Goal: Task Accomplishment & Management: Use online tool/utility

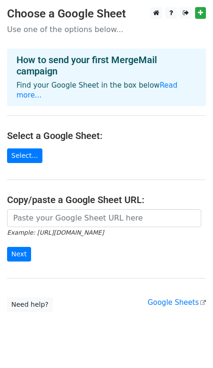
scroll to position [7, 0]
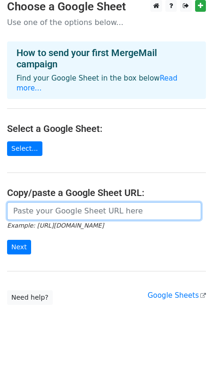
click at [36, 202] on input "url" at bounding box center [104, 211] width 194 height 18
paste input "https://docs.google.com/spreadsheets/d/1RX2iskbSDfaG3PwR6AnqYtNHGqb0Xv6i8JoN1Uw…"
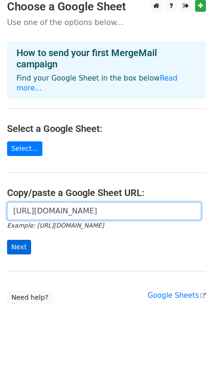
type input "https://docs.google.com/spreadsheets/d/1RX2iskbSDfaG3PwR6AnqYtNHGqb0Xv6i8JoN1Uw…"
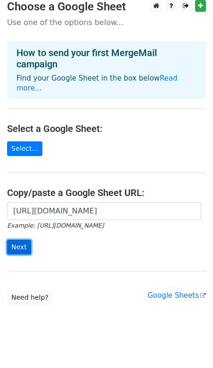
scroll to position [0, 0]
click at [20, 240] on input "Next" at bounding box center [19, 247] width 24 height 15
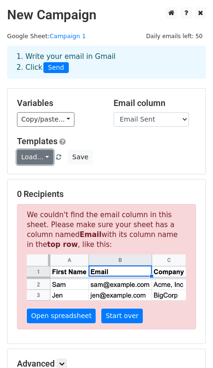
click at [39, 156] on link "Load..." at bounding box center [35, 157] width 36 height 15
click at [122, 138] on h5 "Templates" at bounding box center [106, 141] width 179 height 10
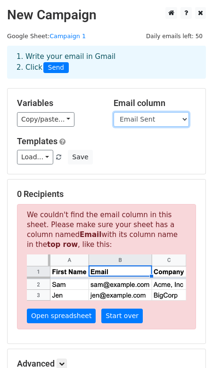
click at [137, 121] on select "First name Last name Recipient Company Discount code Discount amount Email Sent" at bounding box center [150, 119] width 75 height 15
click at [124, 119] on select "First name Last name Recipient Company Discount code Discount amount Email Sent" at bounding box center [150, 119] width 75 height 15
click at [141, 117] on select "First name Last name Recipient Company Discount code Discount amount Email Sent" at bounding box center [150, 119] width 75 height 15
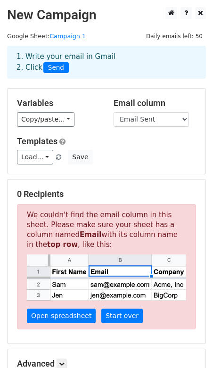
click at [136, 111] on div "Email column First name Last name Recipient Company Discount code Discount amou…" at bounding box center [154, 112] width 96 height 29
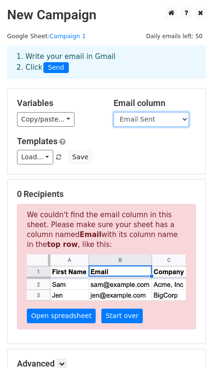
click at [136, 115] on select "First name Last name Recipient Company Discount code Discount amount Email Sent" at bounding box center [150, 119] width 75 height 15
select select "Recipient"
click at [113, 112] on select "First name Last name Recipient Company Discount code Discount amount Email Sent" at bounding box center [150, 119] width 75 height 15
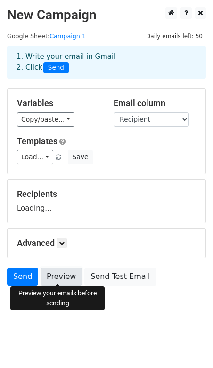
click at [61, 272] on link "Preview" at bounding box center [60, 276] width 41 height 18
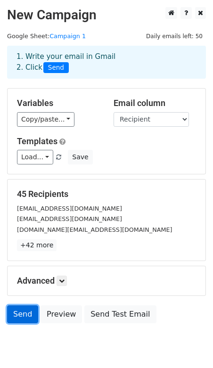
click at [23, 309] on link "Send" at bounding box center [22, 314] width 31 height 18
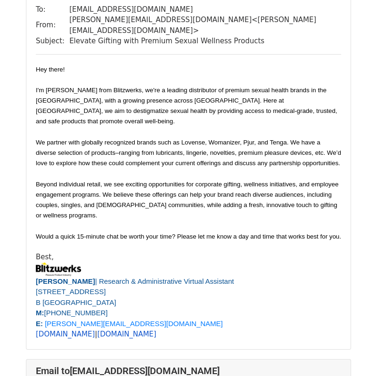
scroll to position [99, 0]
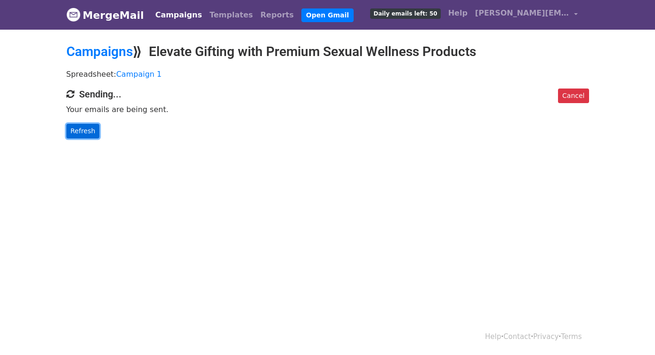
click at [83, 126] on link "Refresh" at bounding box center [82, 131] width 33 height 15
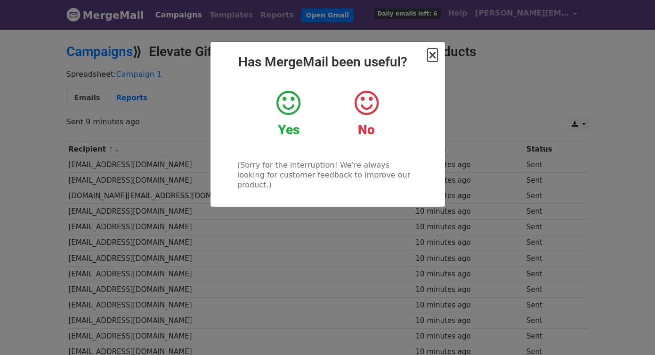
click at [433, 56] on span "×" at bounding box center [431, 54] width 9 height 13
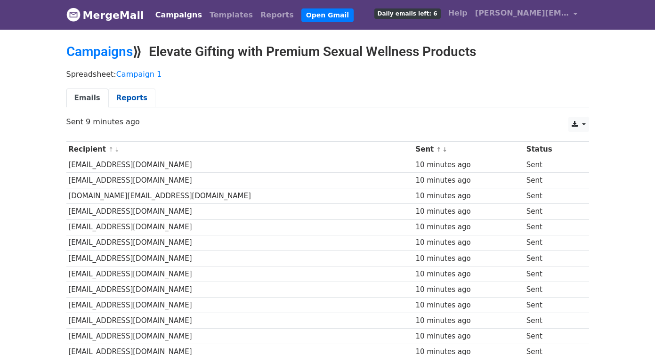
click at [121, 98] on link "Reports" at bounding box center [131, 97] width 47 height 19
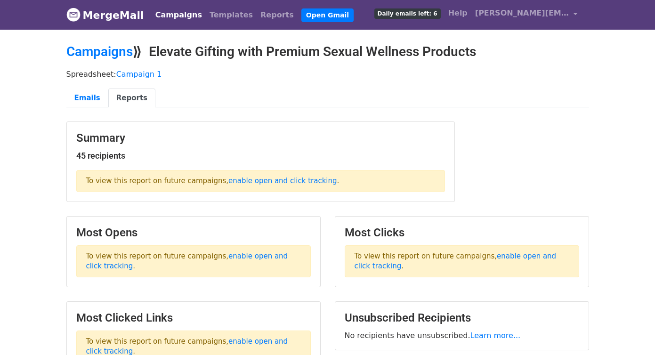
click at [441, 16] on span "Daily emails left: 6" at bounding box center [407, 13] width 66 height 10
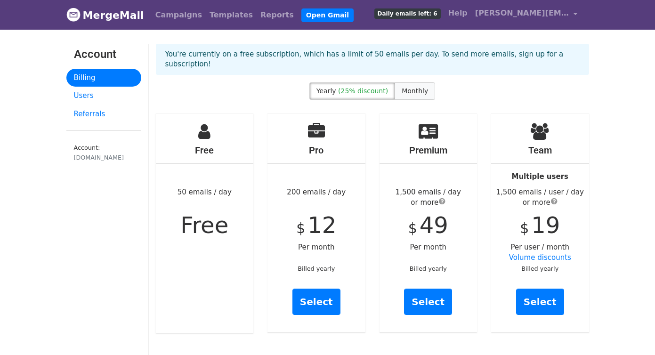
click at [402, 87] on span "Monthly" at bounding box center [414, 91] width 26 height 8
click at [368, 87] on span "(25% discount)" at bounding box center [363, 91] width 50 height 8
click at [441, 9] on span "Daily emails left: 6" at bounding box center [407, 13] width 66 height 10
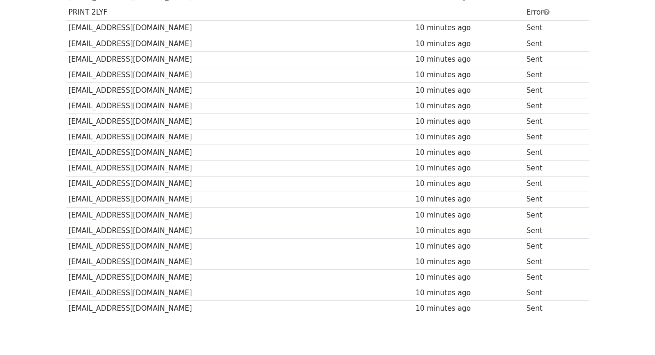
scroll to position [586, 0]
